Goal: Information Seeking & Learning: Learn about a topic

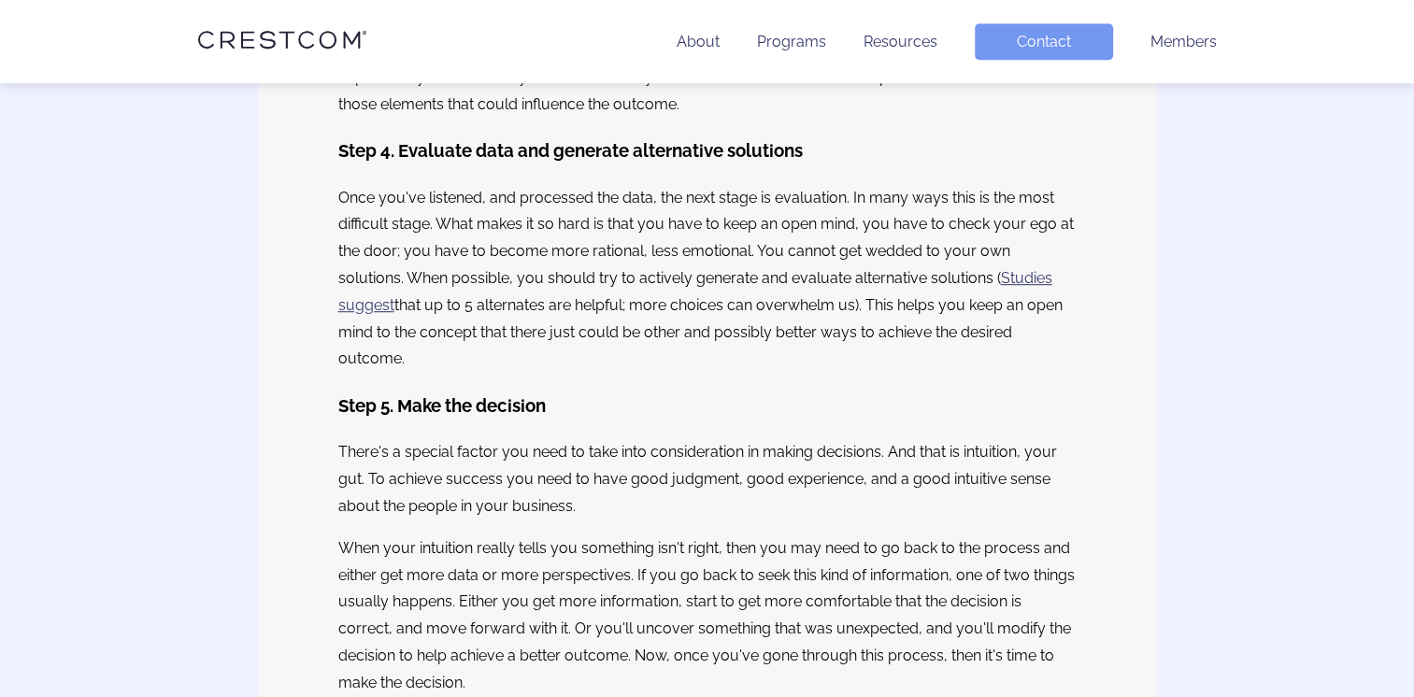
scroll to position [1140, 0]
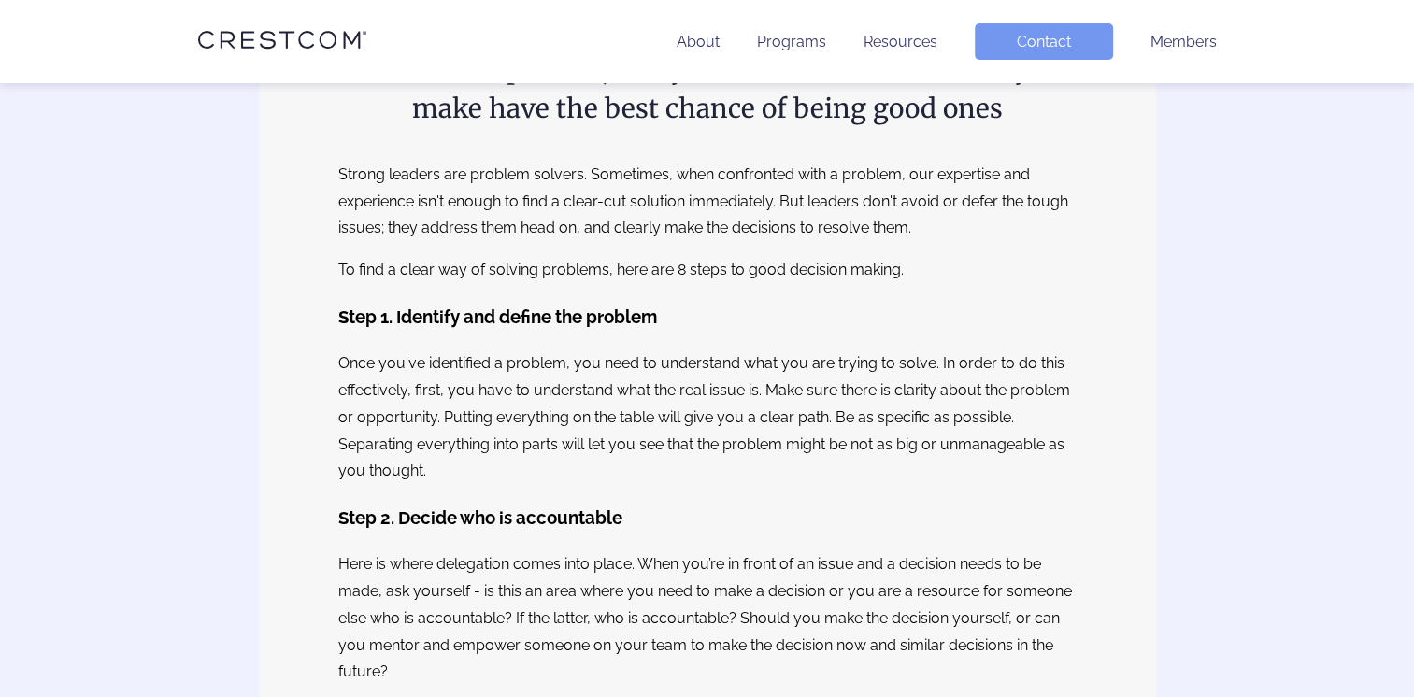
scroll to position [340, 0]
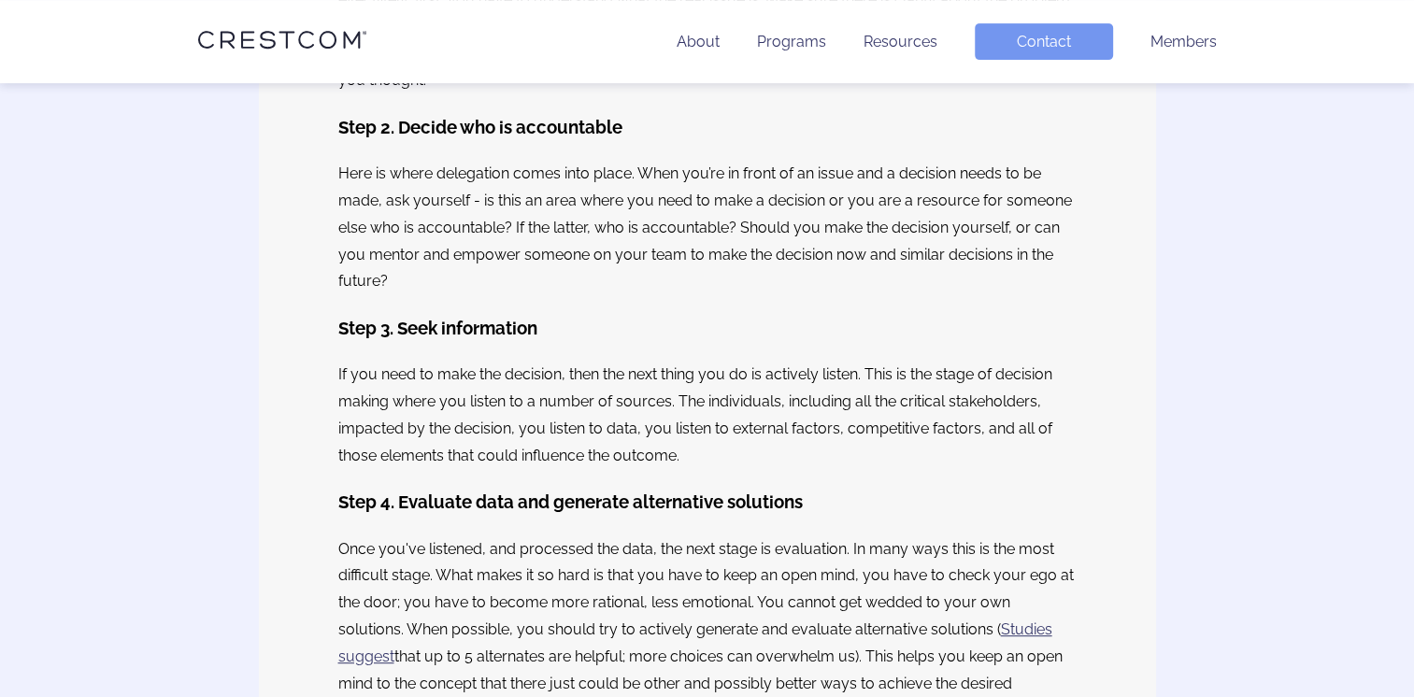
scroll to position [774, 0]
